Goal: Task Accomplishment & Management: Complete application form

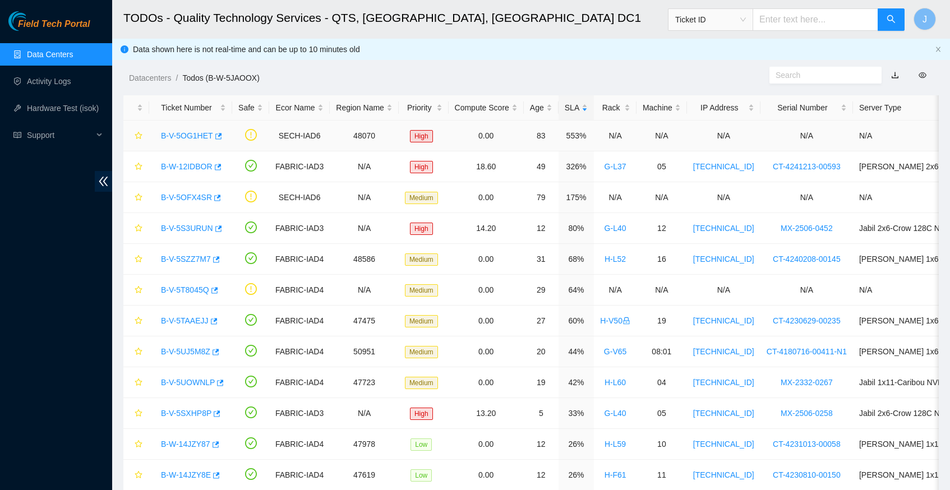
click at [221, 132] on icon "button" at bounding box center [218, 136] width 8 height 8
click at [220, 133] on icon "button" at bounding box center [218, 136] width 8 height 8
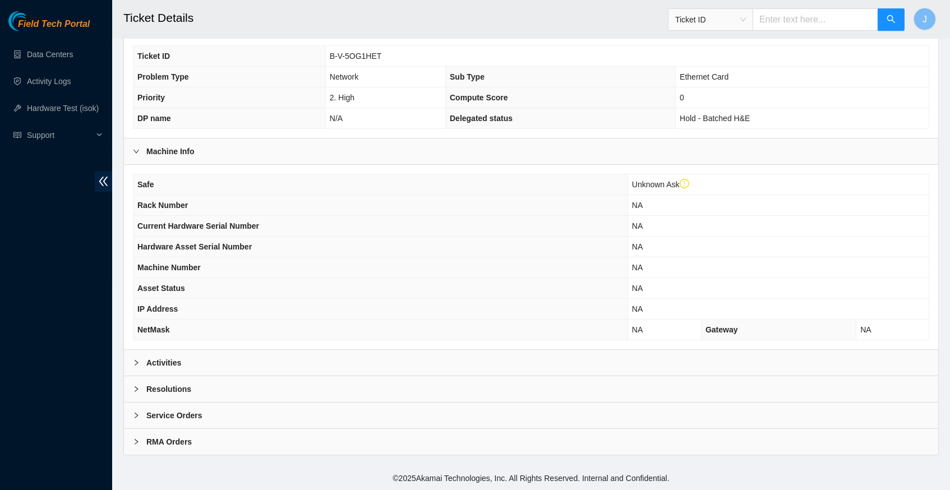
scroll to position [280, 0]
click at [140, 366] on div at bounding box center [139, 363] width 13 height 12
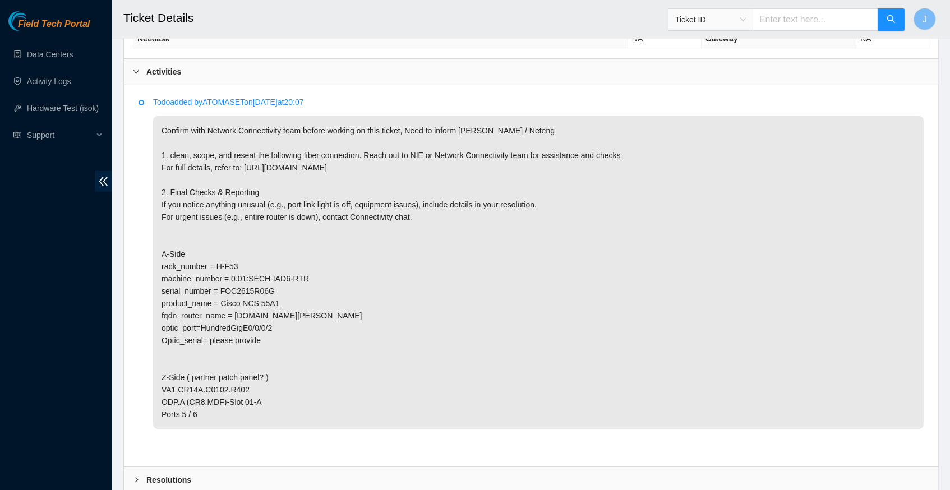
scroll to position [572, 0]
click at [68, 82] on link "Activity Logs" at bounding box center [49, 81] width 44 height 9
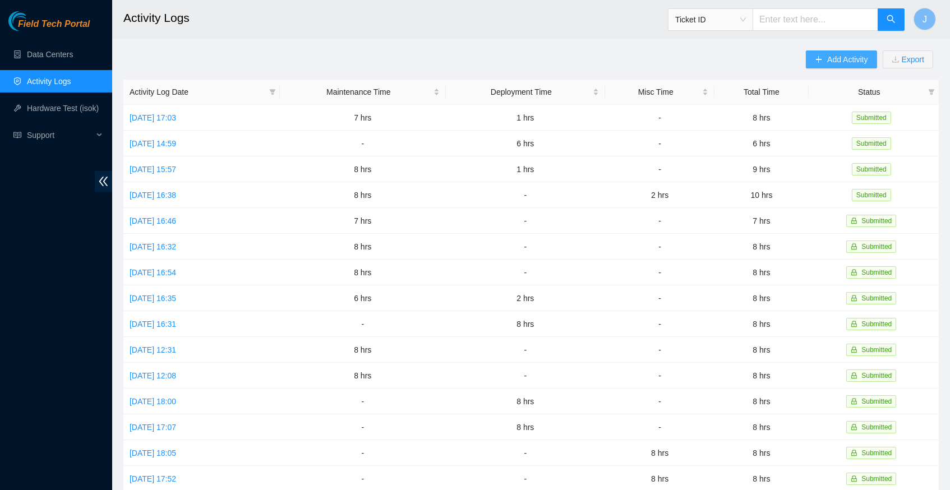
click at [816, 59] on icon "plus" at bounding box center [819, 59] width 6 height 1
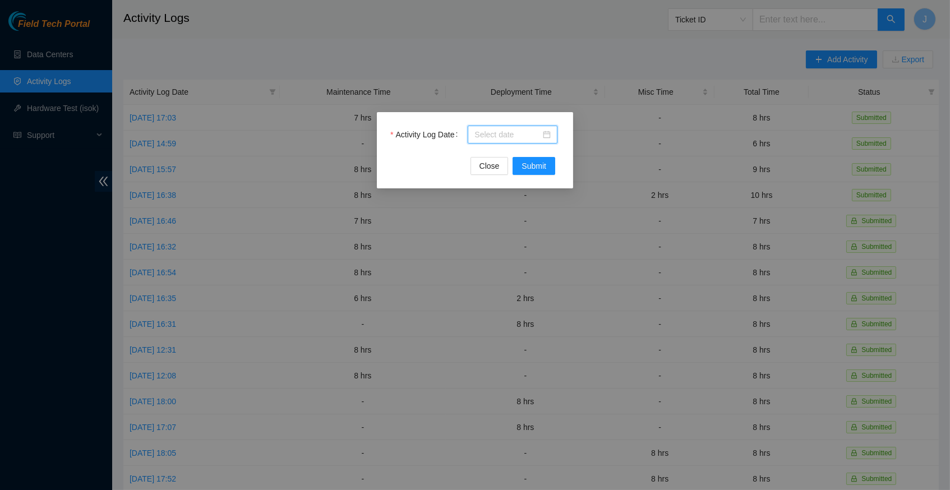
click at [525, 130] on input "Activity Log Date" at bounding box center [507, 134] width 66 height 12
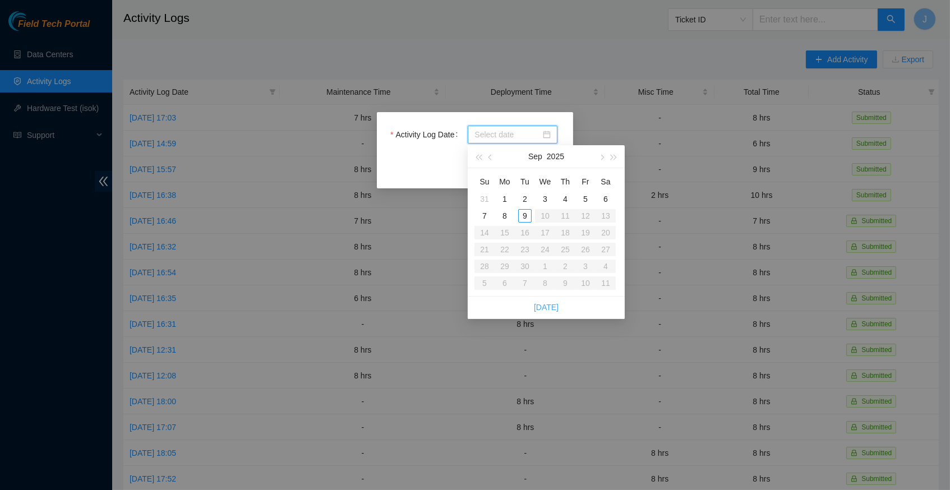
click at [544, 304] on link "Today" at bounding box center [546, 307] width 25 height 9
type input "2025-09-09"
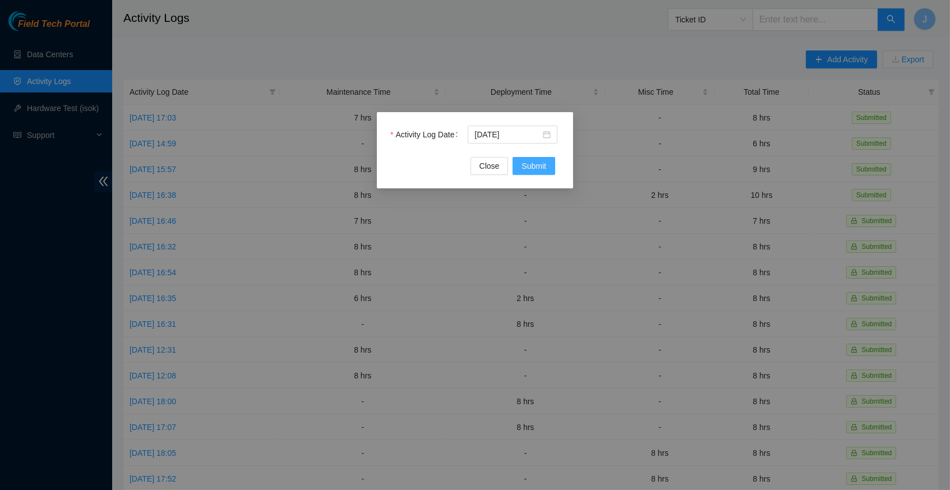
click at [535, 165] on span "Submit" at bounding box center [533, 166] width 25 height 12
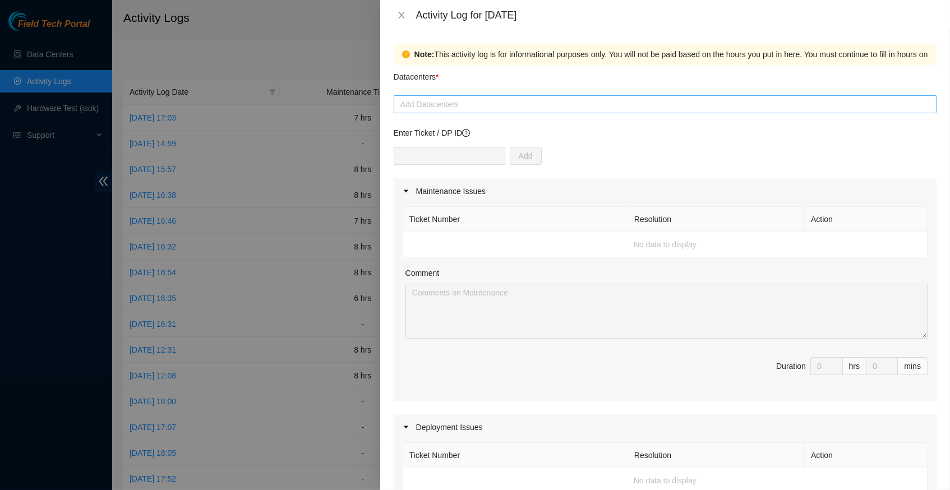
click at [480, 108] on div at bounding box center [664, 104] width 537 height 13
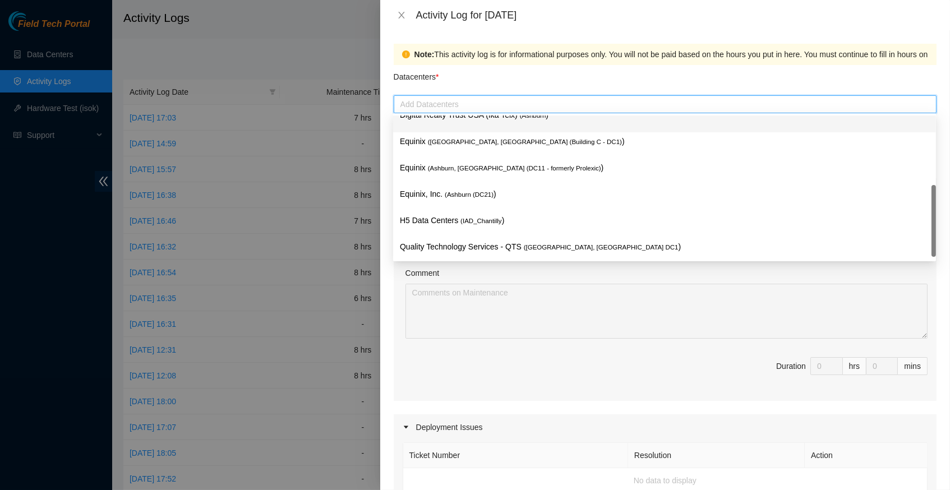
scroll to position [135, 0]
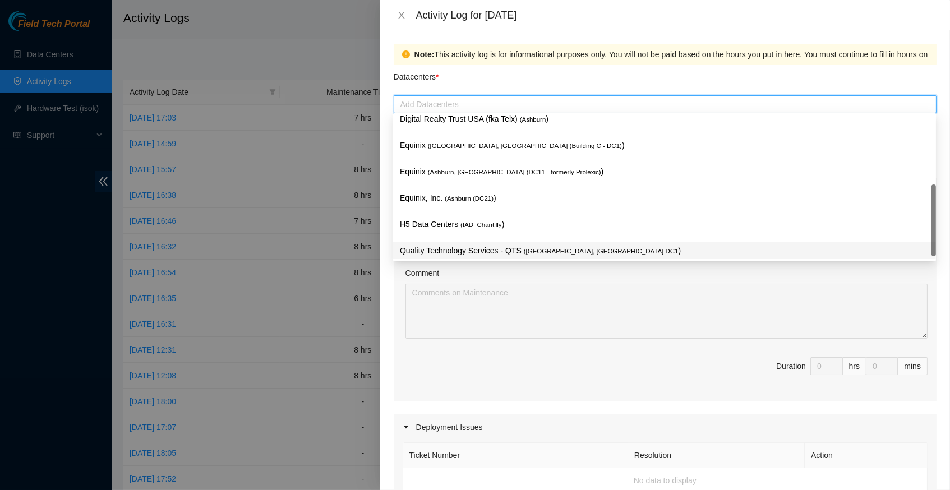
click at [480, 248] on p "Quality Technology Services - QTS ( Ashburn, VA DC1 )" at bounding box center [664, 250] width 529 height 13
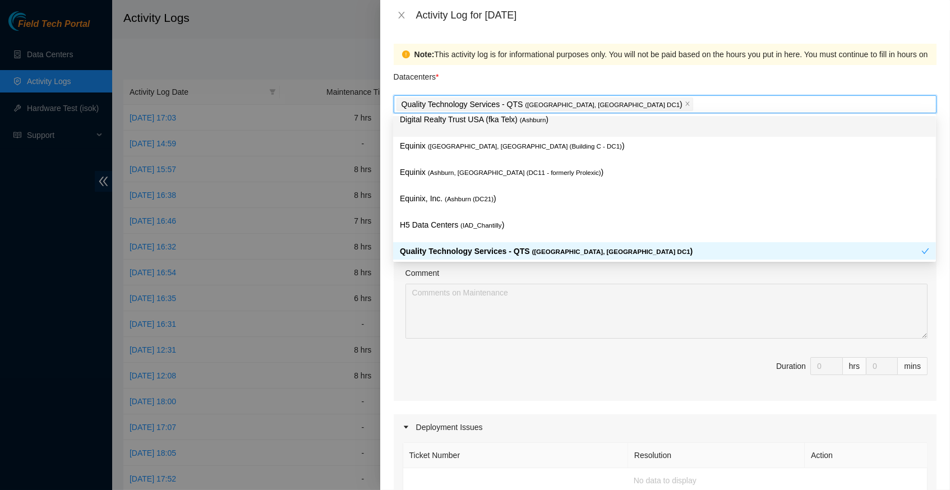
click at [625, 81] on div "Datacenters *" at bounding box center [665, 80] width 543 height 30
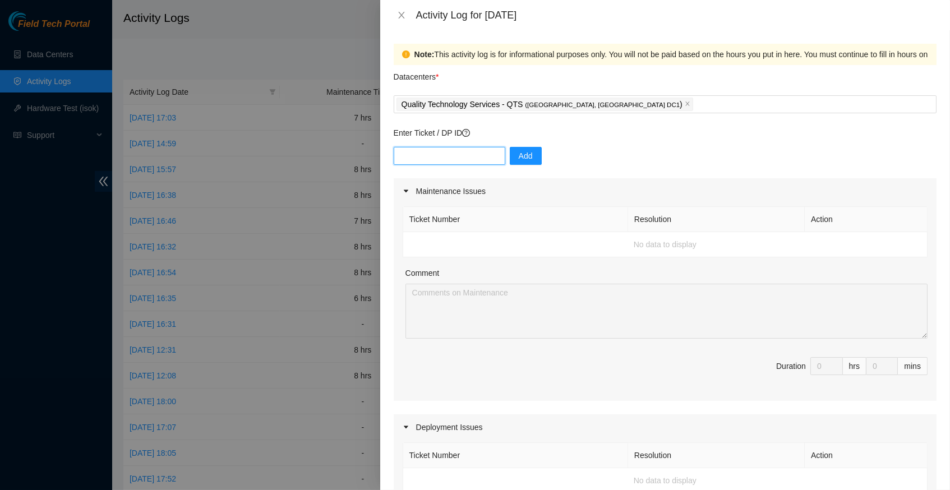
click at [439, 159] on input "text" at bounding box center [450, 156] width 112 height 18
paste input "B-W-14KCKYQ"
type input "B-W-14KCKYQ"
click at [528, 150] on span "Add" at bounding box center [526, 156] width 14 height 12
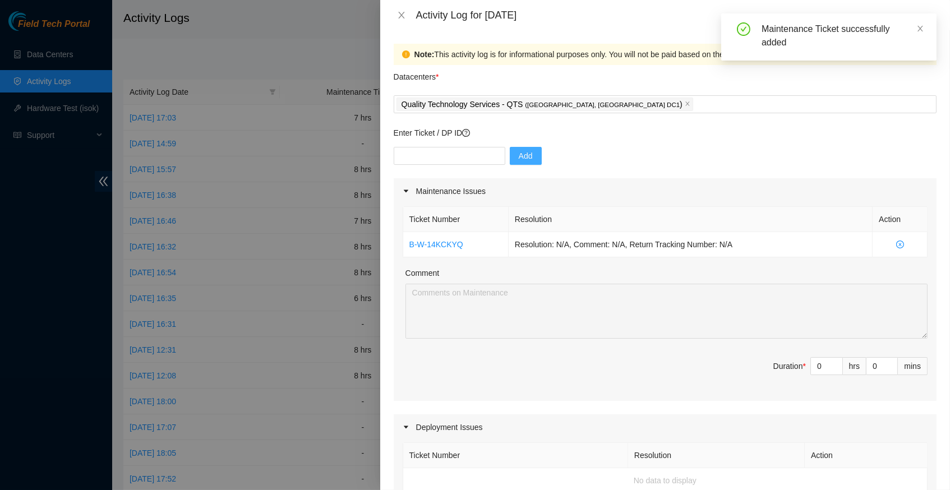
scroll to position [0, 0]
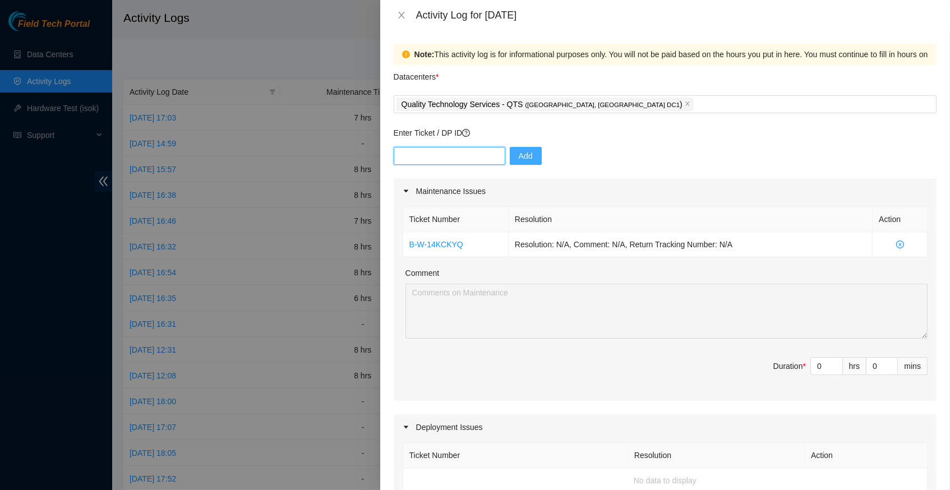
click at [427, 158] on input "text" at bounding box center [450, 156] width 112 height 18
paste input "B-W-14JZY8E"
type input "B-W-14JZY8E"
click at [522, 152] on span "Add" at bounding box center [526, 156] width 14 height 12
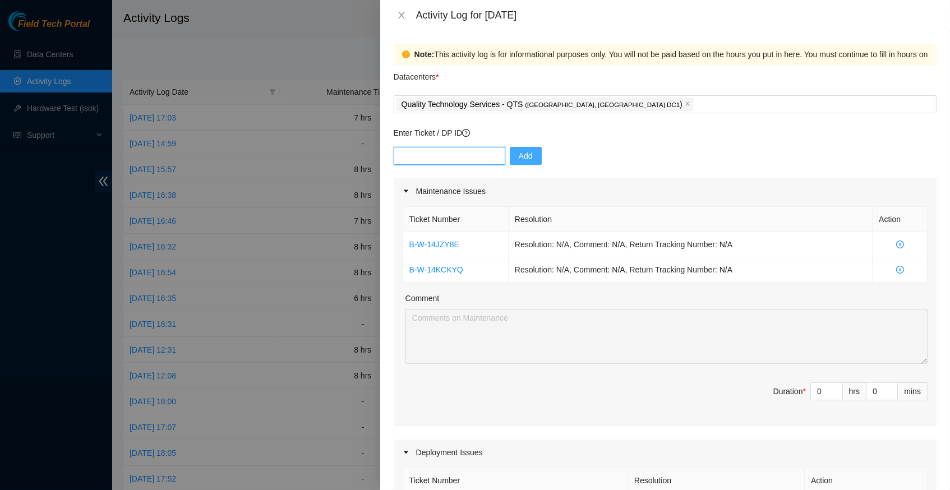
click at [447, 154] on input "text" at bounding box center [450, 156] width 112 height 18
paste input "B-W-14I3WC8"
type input "B-W-14I3WC8"
click at [526, 150] on span "Add" at bounding box center [526, 156] width 14 height 12
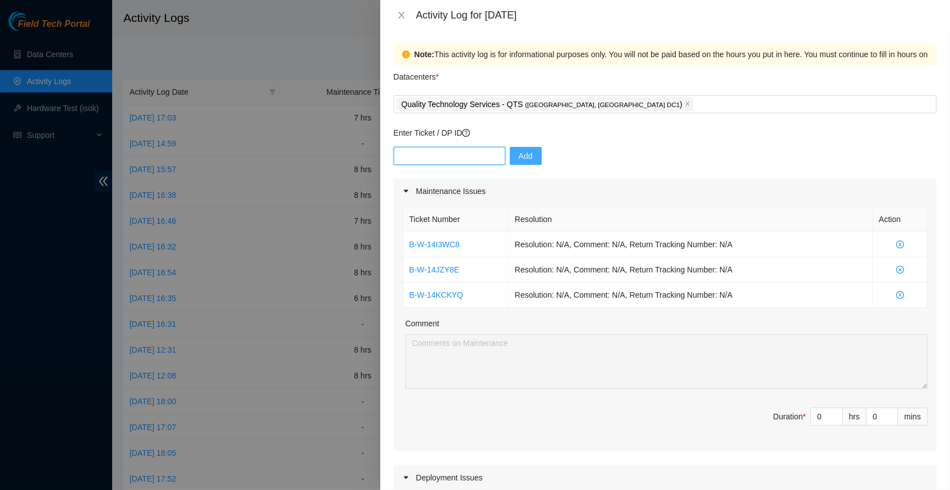
click at [435, 155] on input "text" at bounding box center [450, 156] width 112 height 18
paste input "B-W-14I2U7U"
type input "B-W-14I2U7U"
click at [528, 152] on span "Add" at bounding box center [526, 156] width 14 height 12
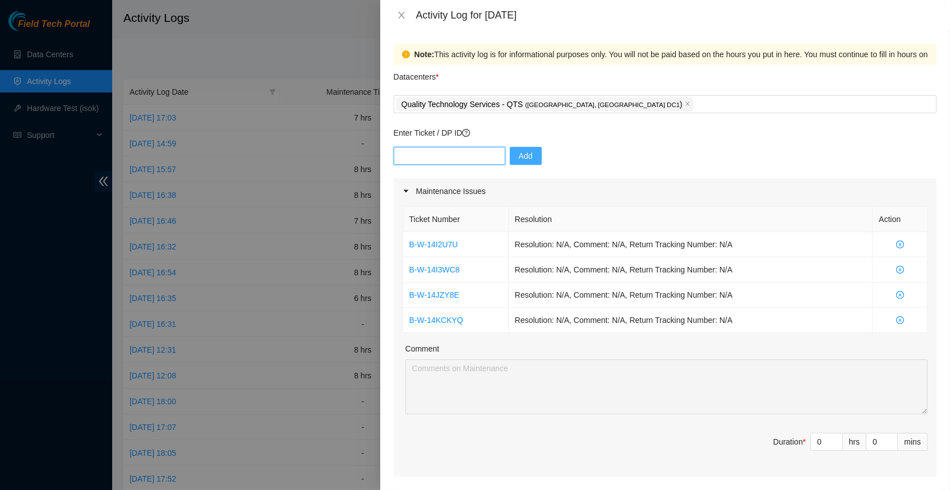
click at [462, 158] on input "text" at bounding box center [450, 156] width 112 height 18
paste input "B-W-14KCKXX"
type input "B-W-14KCKXX"
click at [532, 155] on span "Add" at bounding box center [526, 156] width 14 height 12
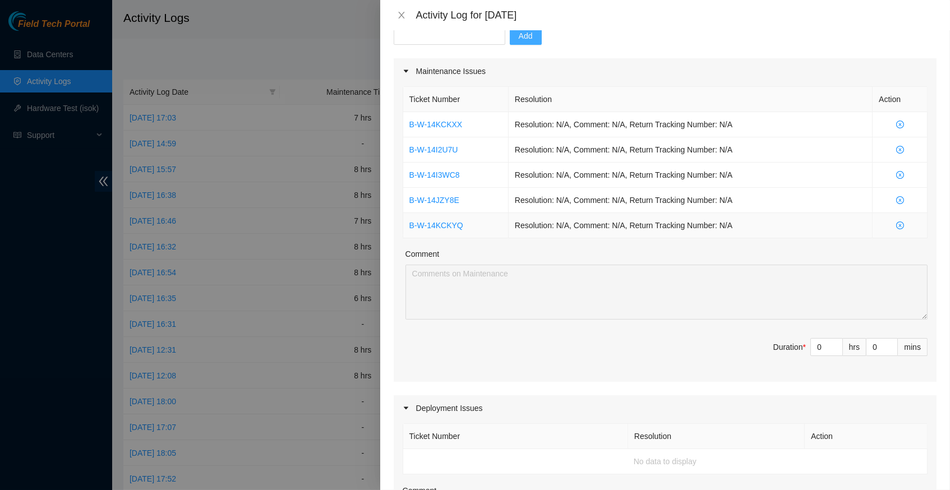
scroll to position [196, 0]
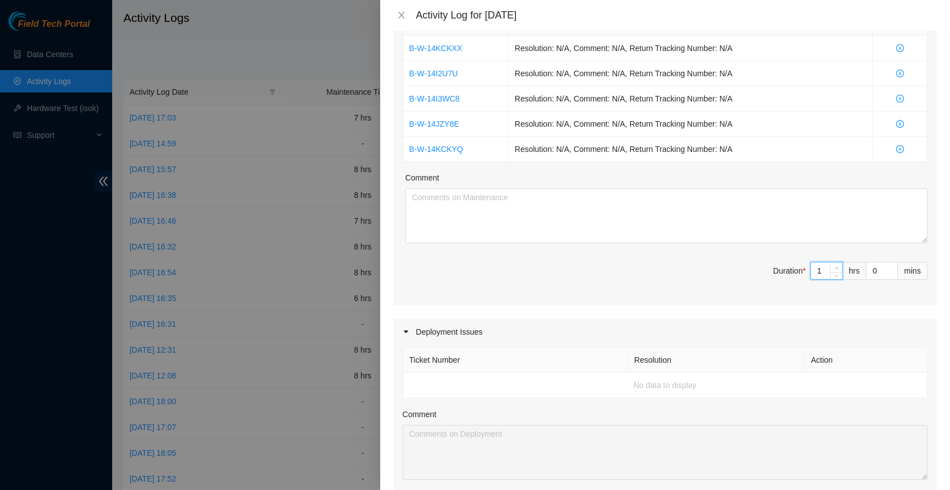
type input "1"
click at [835, 266] on icon "up" at bounding box center [836, 268] width 4 height 4
type input "2"
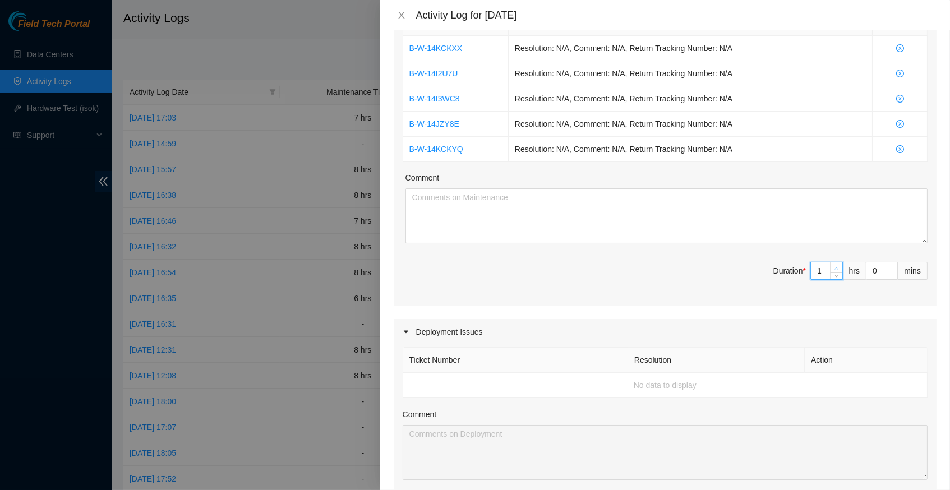
type input "2"
click at [835, 266] on icon "up" at bounding box center [836, 268] width 4 height 4
type input "3"
click at [835, 266] on icon "up" at bounding box center [836, 268] width 4 height 4
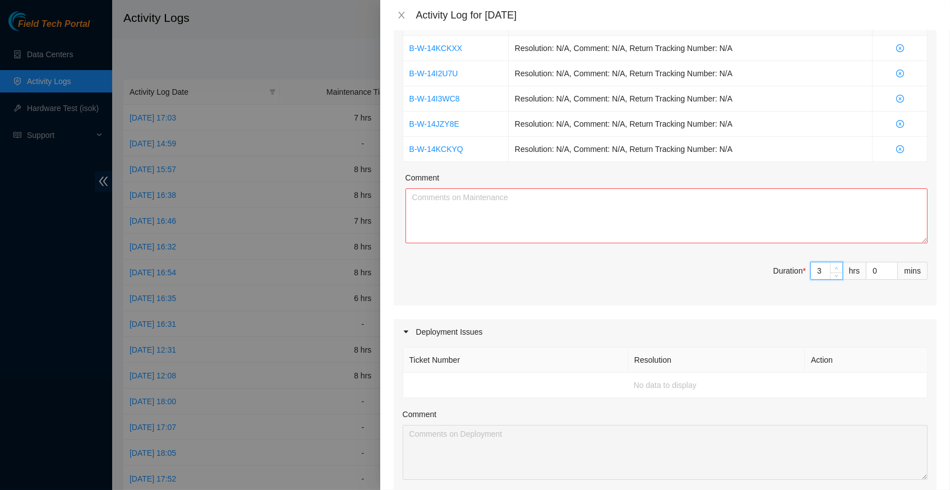
type input "4"
type input "5"
click at [835, 266] on icon "up" at bounding box center [836, 268] width 4 height 4
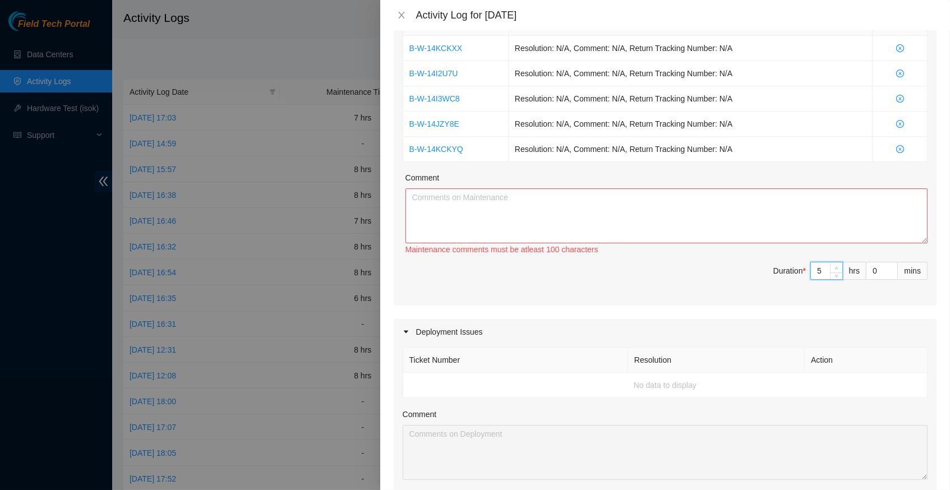
type input "6"
click at [835, 266] on icon "up" at bounding box center [836, 268] width 4 height 4
type input "7"
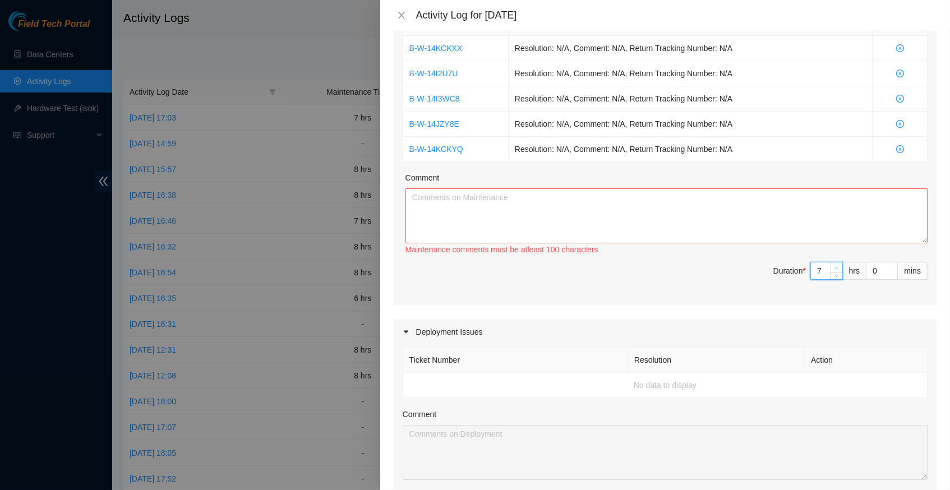
click at [835, 266] on icon "up" at bounding box center [836, 268] width 4 height 4
type input "8"
click at [835, 266] on icon "up" at bounding box center [836, 268] width 4 height 4
type input "9"
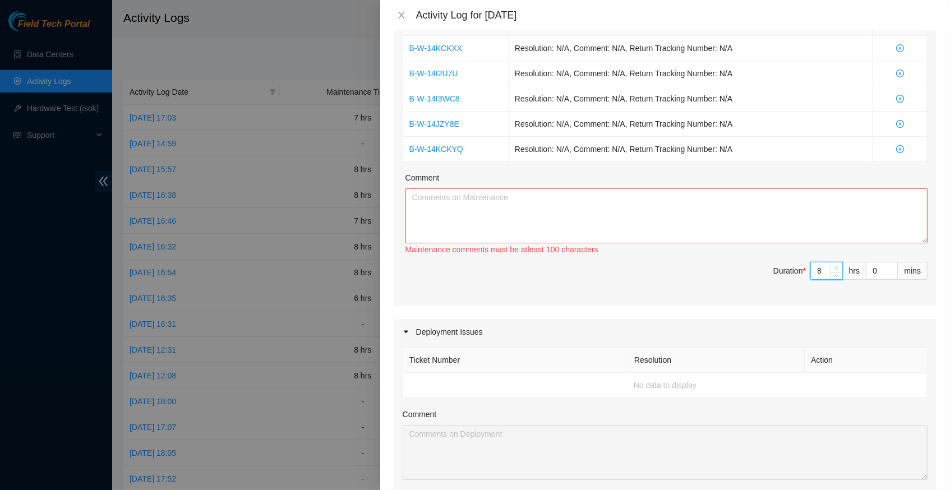
type input "9"
click at [835, 266] on icon "up" at bounding box center [836, 268] width 4 height 4
type input "10"
click at [835, 266] on icon "up" at bounding box center [836, 268] width 4 height 4
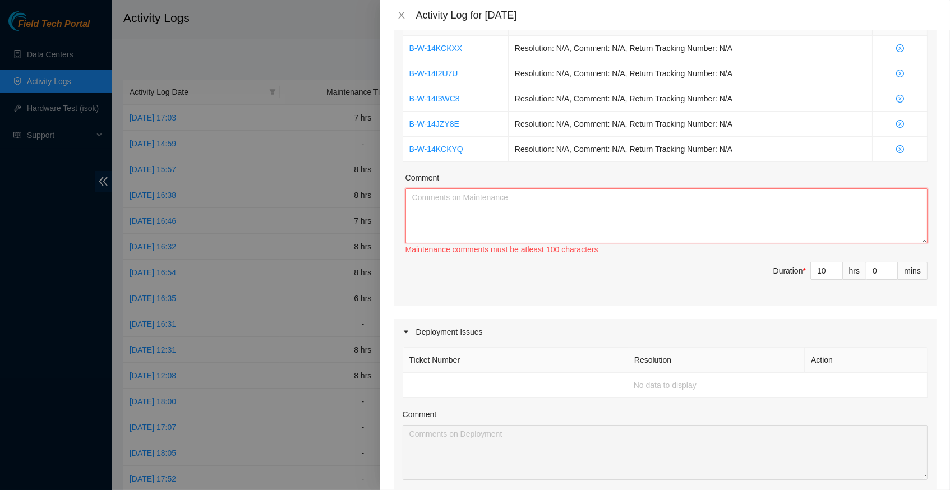
click at [510, 205] on textarea "Comment" at bounding box center [666, 215] width 522 height 55
paste textarea "B-W-14KCKYQResolution: Rebooted, Rescued, Comment: verify rack and server verif…"
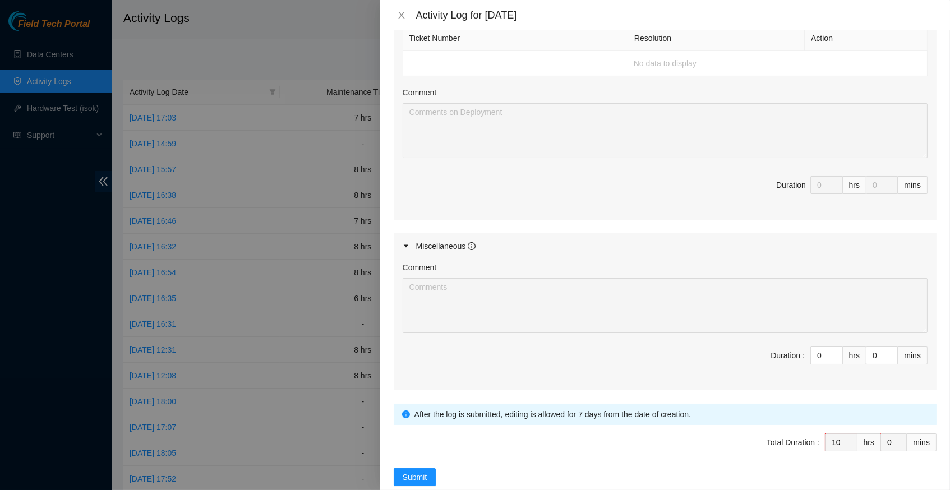
scroll to position [521, 0]
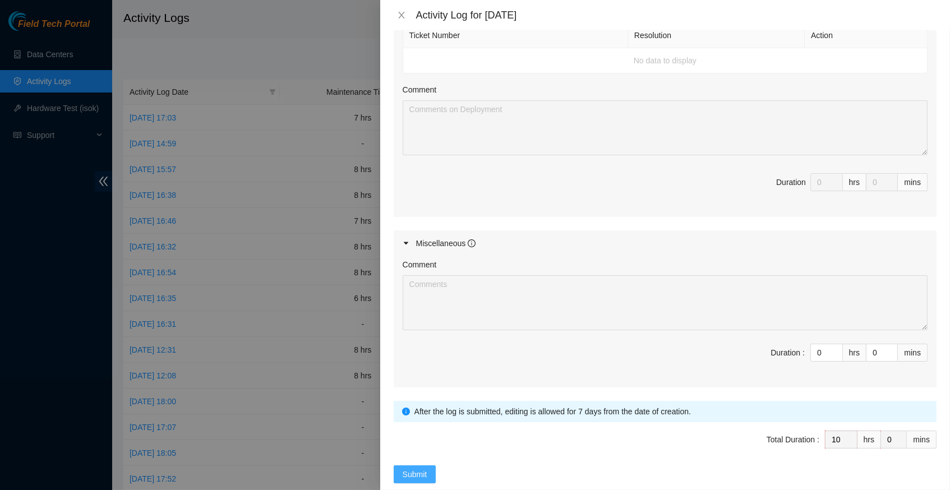
type textarea "B-W-14KCKYQResolution: Rebooted, Rescued, Comment: verify rack and server verif…"
click at [419, 468] on span "Submit" at bounding box center [415, 474] width 25 height 12
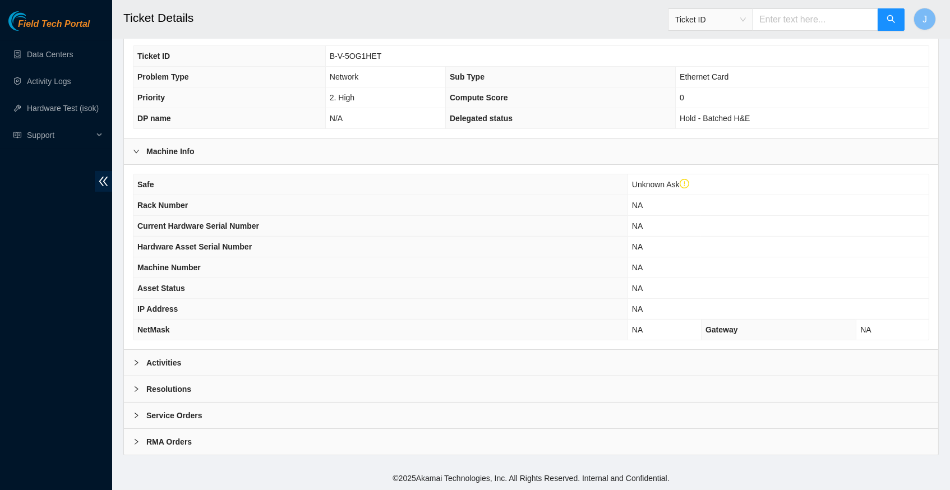
scroll to position [280, 0]
click at [135, 363] on icon "right" at bounding box center [136, 362] width 7 height 7
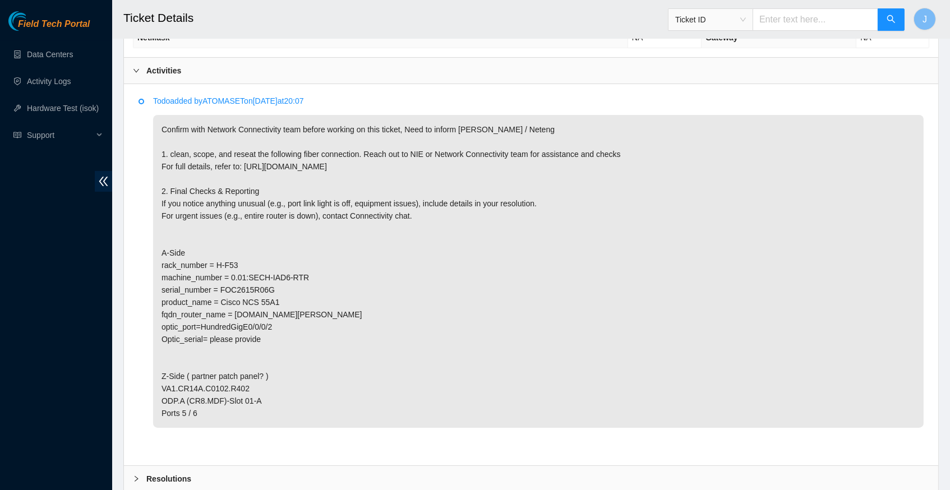
scroll to position [567, 0]
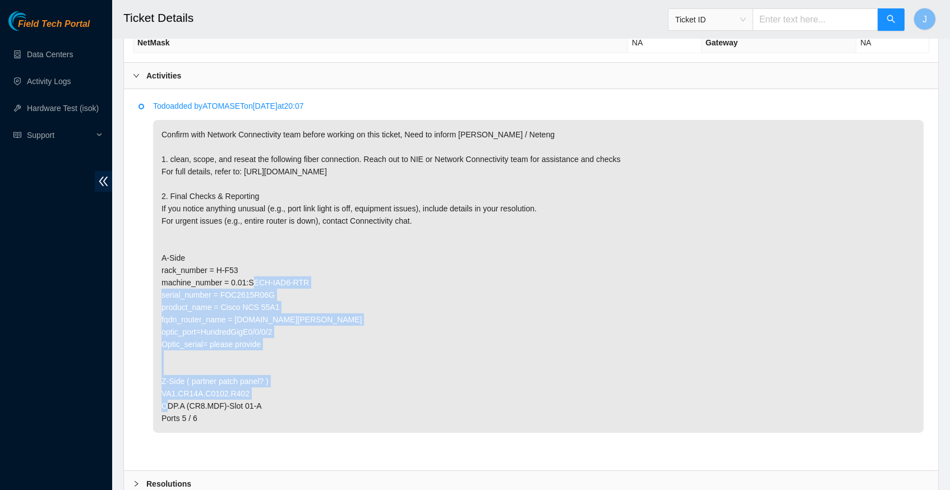
drag, startPoint x: 274, startPoint y: 339, endPoint x: 156, endPoint y: 255, distance: 144.4
click at [156, 255] on p "Confirm with Network Connectivity team before working on this ticket, Need to i…" at bounding box center [538, 276] width 770 height 313
copy p "A-Side rack_number = H-F53 machine_number = 0.01:SECH-IAD6-RTR serial_number = …"
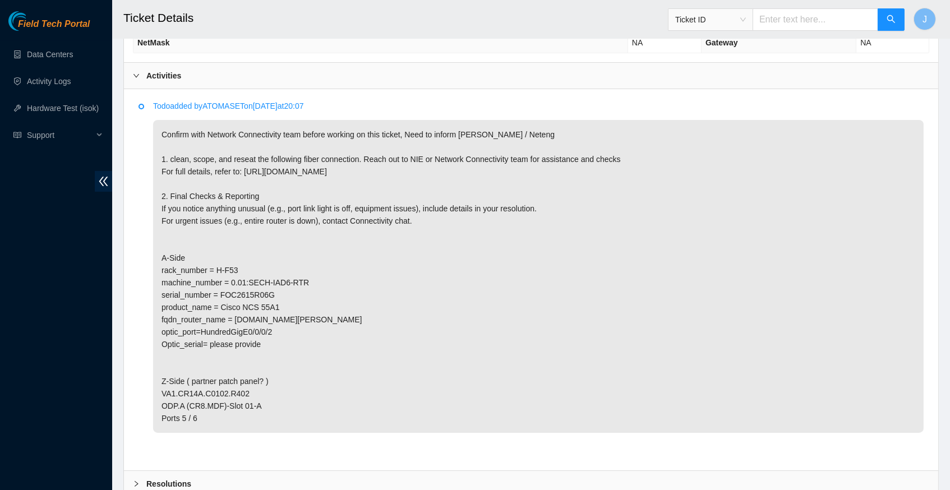
click at [277, 350] on p "Confirm with Network Connectivity team before working on this ticket, Need to i…" at bounding box center [538, 276] width 770 height 313
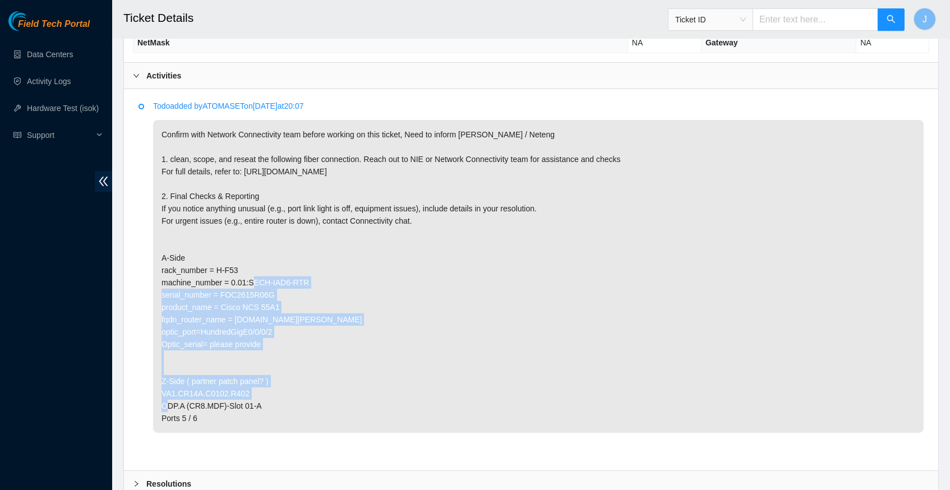
drag, startPoint x: 273, startPoint y: 336, endPoint x: 158, endPoint y: 258, distance: 139.0
click at [158, 258] on p "Confirm with Network Connectivity team before working on this ticket, Need to i…" at bounding box center [538, 276] width 770 height 313
copy p "A-Side rack_number = H-F53 machine_number = 0.01:SECH-IAD6-RTR serial_number = …"
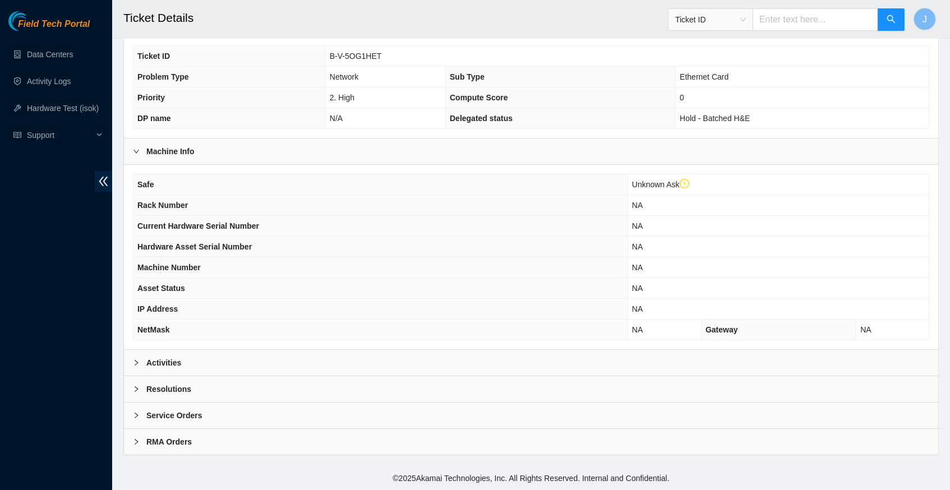
scroll to position [280, 0]
click at [136, 363] on icon "right" at bounding box center [136, 363] width 3 height 6
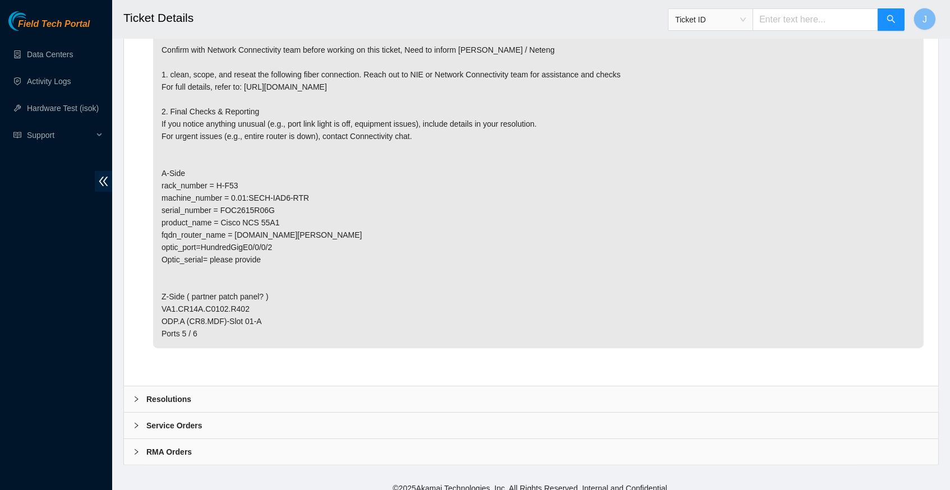
scroll to position [651, 0]
click at [137, 396] on icon "right" at bounding box center [136, 399] width 7 height 7
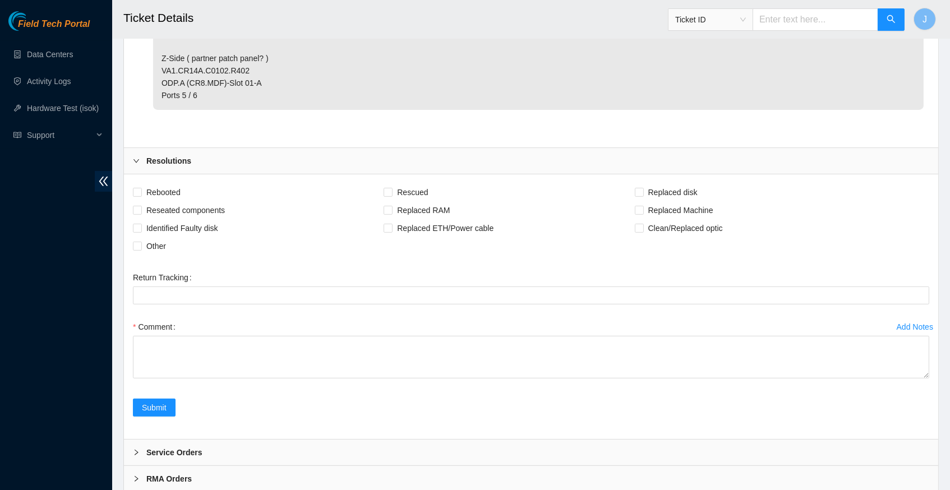
scroll to position [891, 0]
click at [141, 204] on span at bounding box center [137, 208] width 9 height 9
click at [141, 204] on input "Reseated components" at bounding box center [137, 208] width 8 height 8
checkbox input "true"
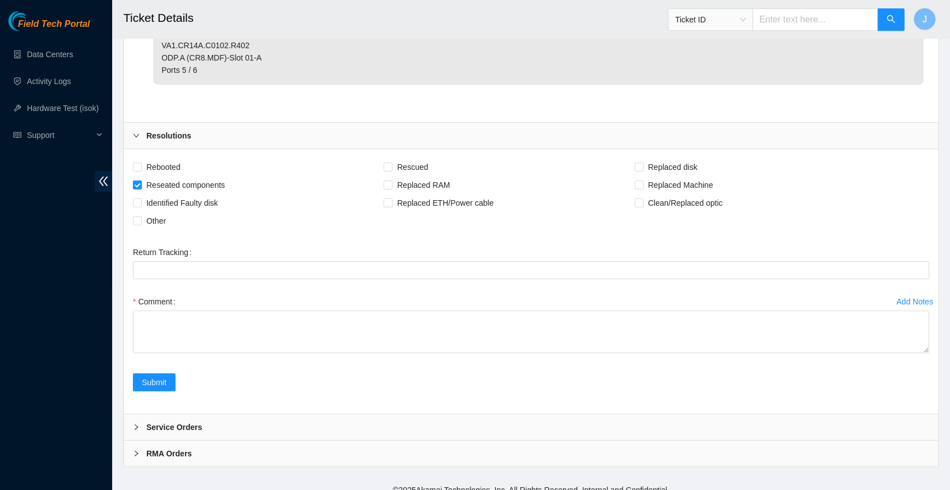
scroll to position [914, 0]
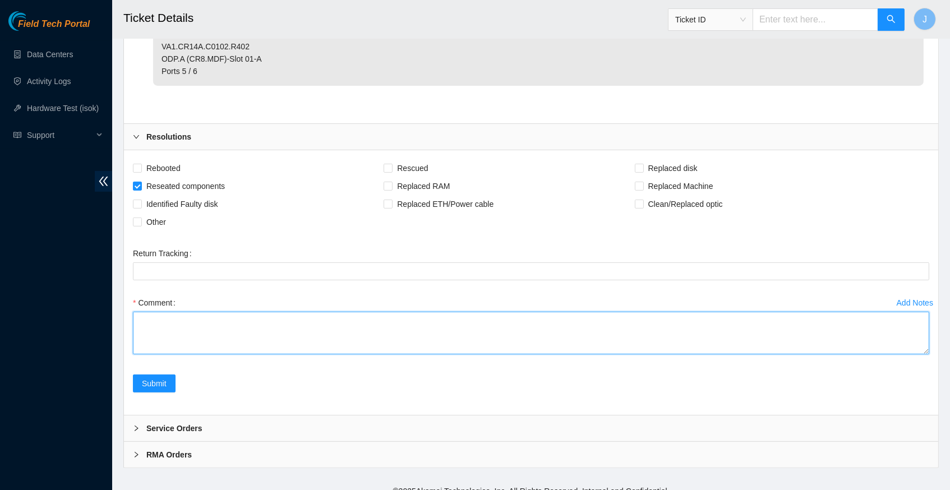
click at [263, 354] on textarea "Comment" at bounding box center [531, 333] width 796 height 43
paste textarea "A-Side rack_number = H-F53 machine_number = 0.01:SECH-IAD6-RTR serial_number = …"
drag, startPoint x: 192, startPoint y: 393, endPoint x: 288, endPoint y: 393, distance: 95.9
click at [288, 354] on textarea "A-Side rack_number = H-F53 machine_number = 0.01:SECH-IAD6-RTR serial_number = …" at bounding box center [531, 333] width 796 height 43
paste textarea "S21DB07K8"
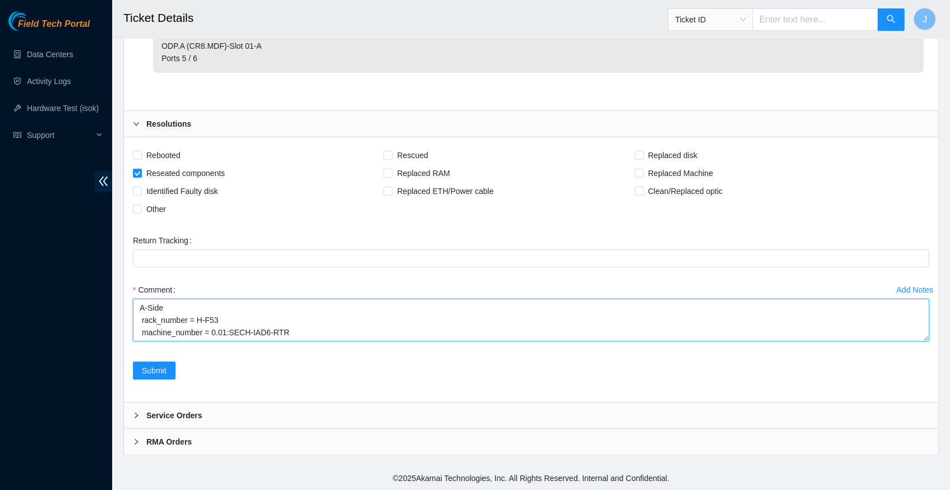
scroll to position [1100, 0]
type textarea "A-Side rack_number = H-F53 machine_number = 0.01:SECH-IAD6-RTR serial_number = …"
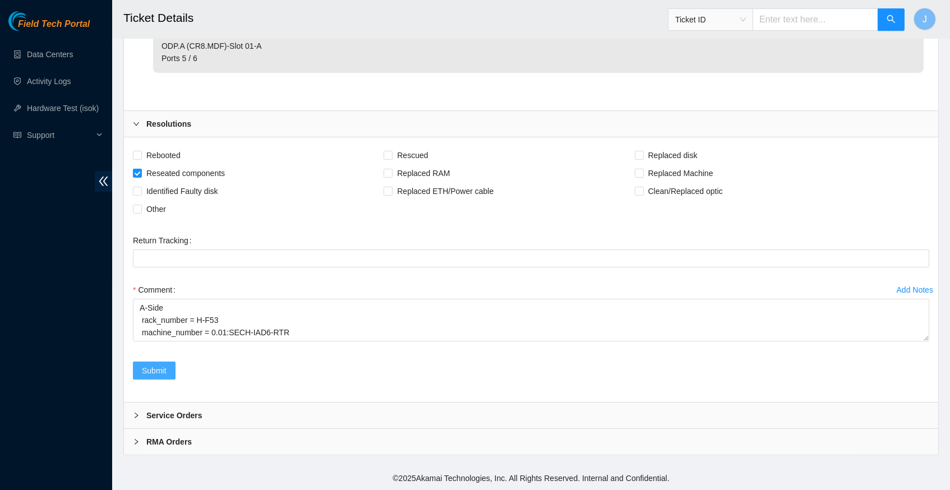
click at [155, 373] on span "Submit" at bounding box center [154, 370] width 25 height 12
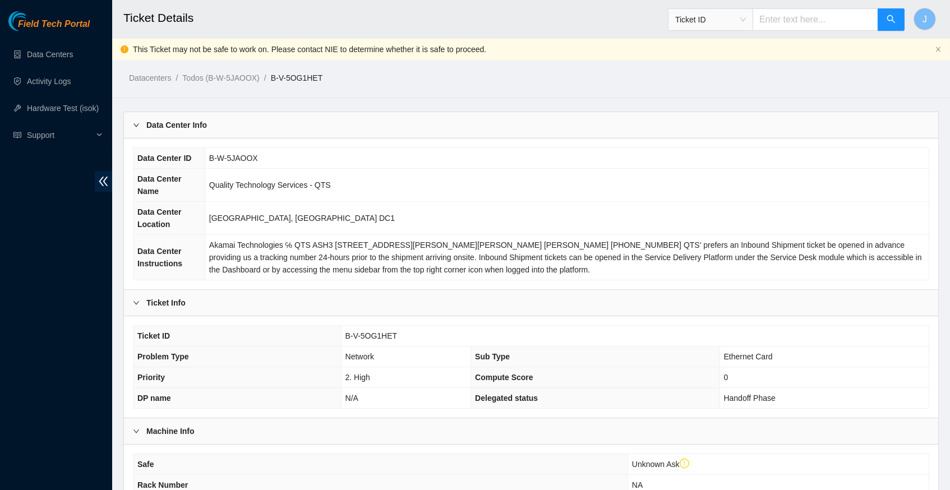
scroll to position [0, 0]
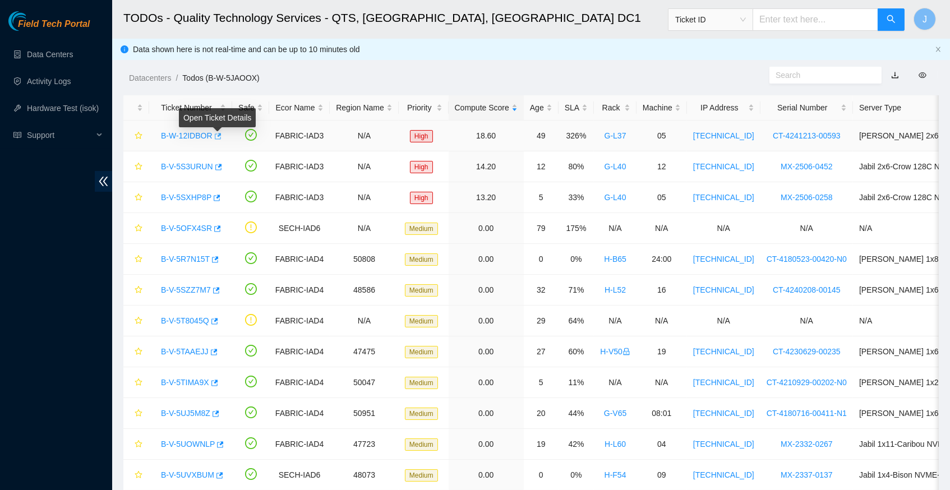
click at [221, 134] on icon "button" at bounding box center [218, 136] width 7 height 6
click at [68, 84] on link "Activity Logs" at bounding box center [49, 81] width 44 height 9
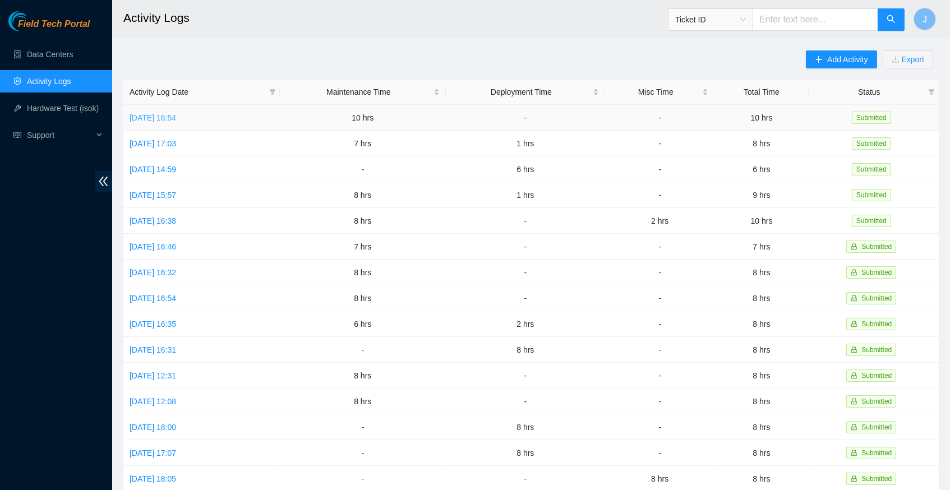
click at [176, 117] on link "Tue, 09 Sep 2025 16:54" at bounding box center [153, 117] width 47 height 9
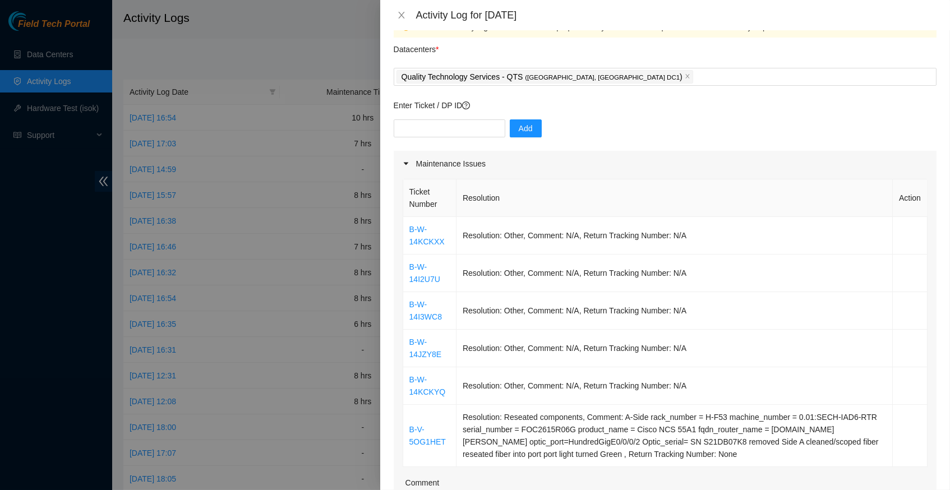
scroll to position [23, 0]
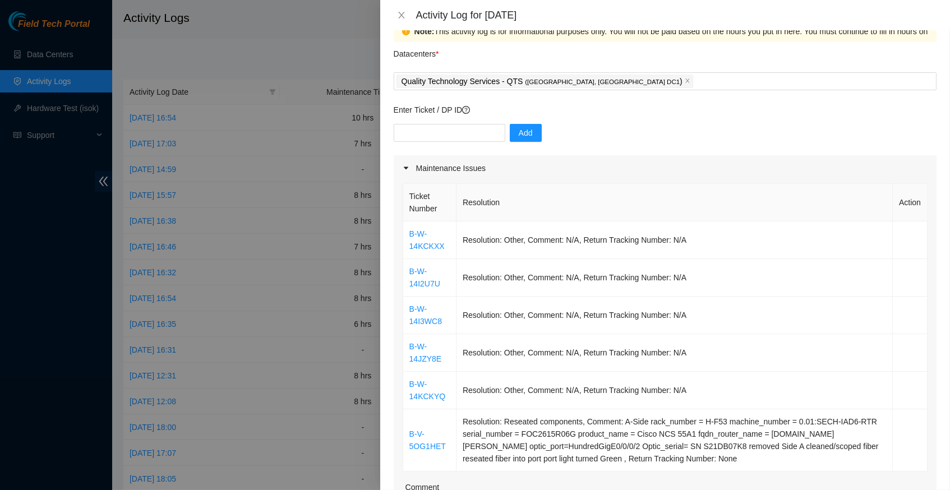
click at [330, 58] on div at bounding box center [475, 245] width 950 height 490
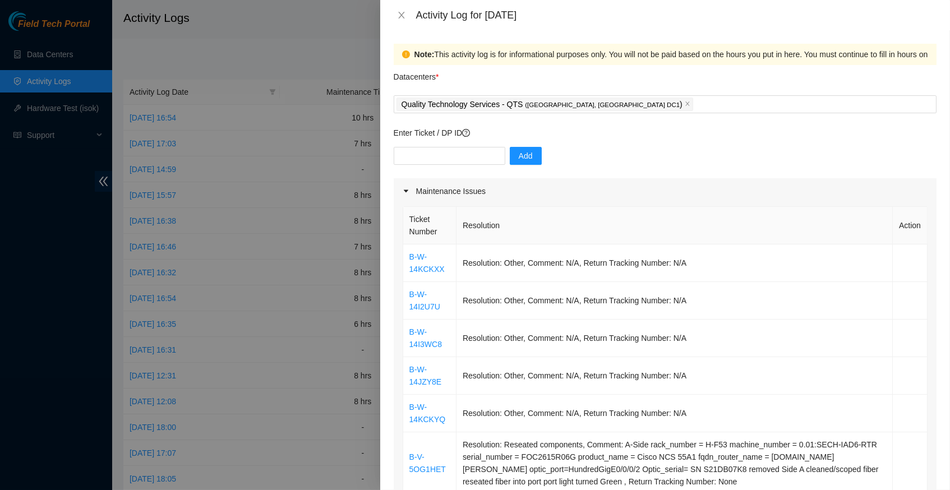
scroll to position [0, 0]
click at [399, 11] on icon "close" at bounding box center [401, 15] width 9 height 9
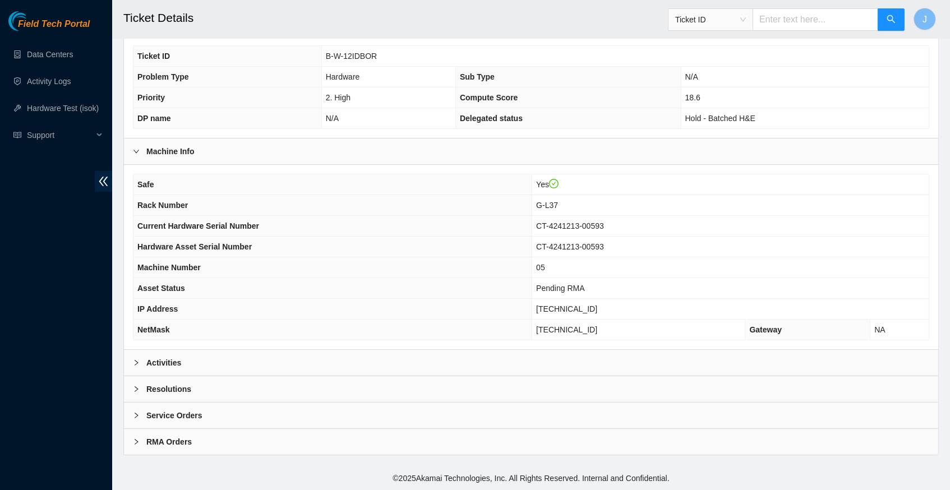
scroll to position [260, 0]
click at [136, 364] on icon "right" at bounding box center [136, 362] width 7 height 7
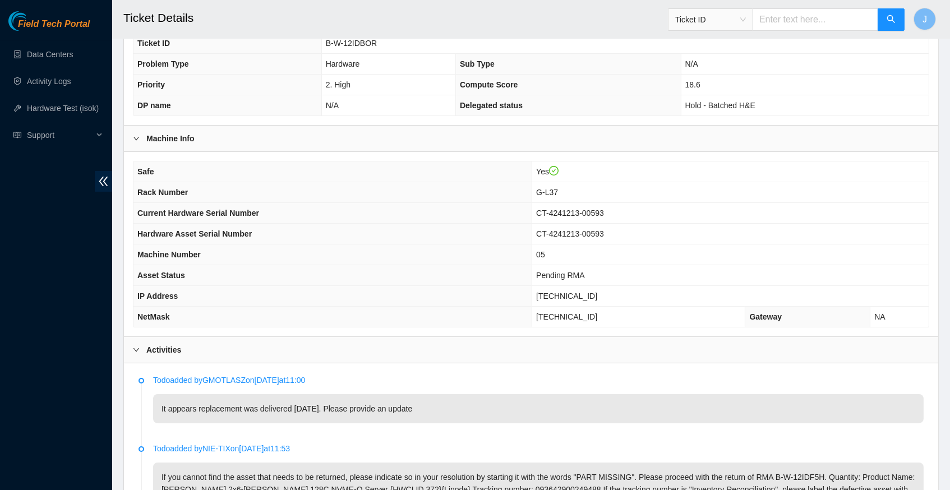
scroll to position [255, 0]
